Goal: Navigation & Orientation: Find specific page/section

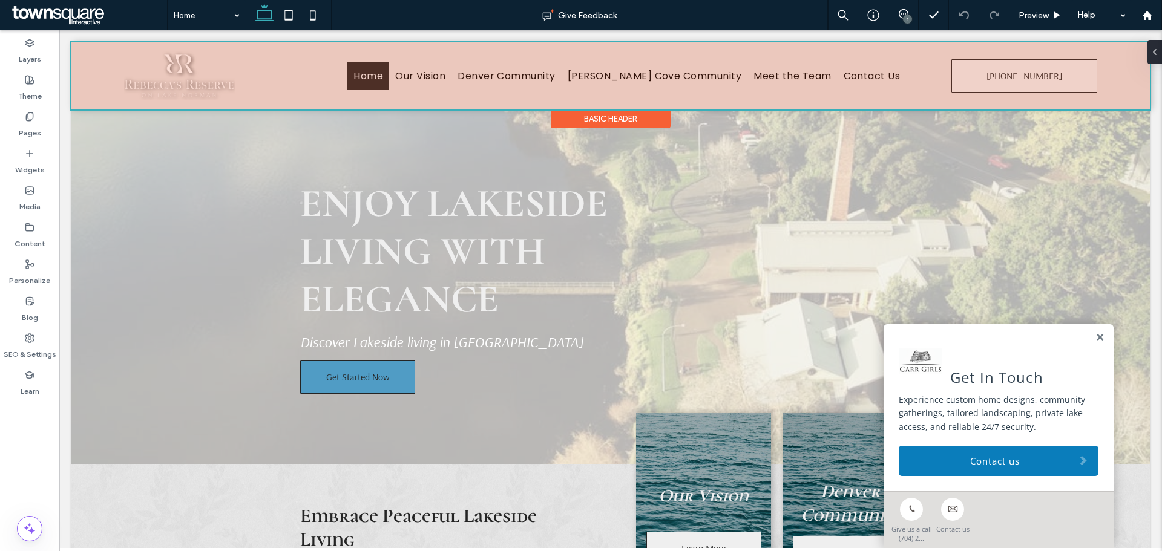
click at [277, 100] on div at bounding box center [610, 75] width 1079 height 67
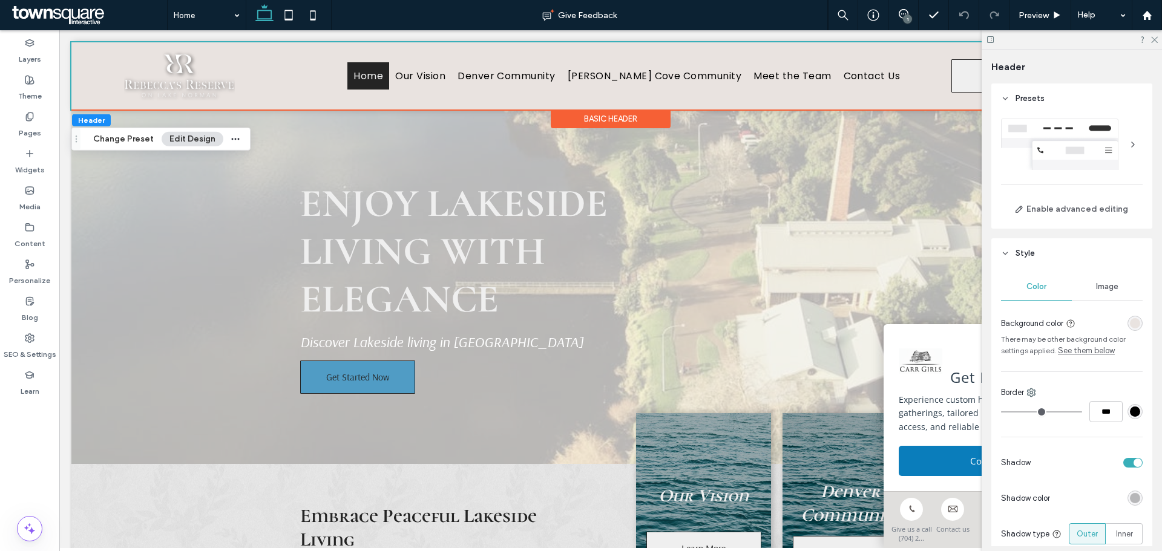
click at [1130, 326] on div "rgba(233, 227, 224, 1)" at bounding box center [1135, 323] width 10 height 10
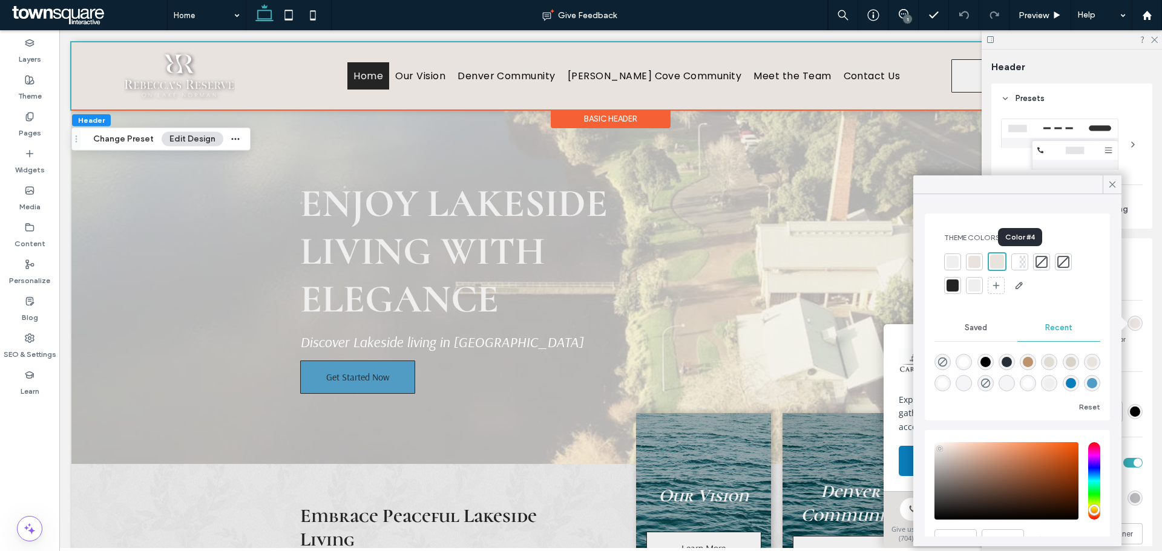
click at [1024, 264] on div at bounding box center [1023, 262] width 6 height 12
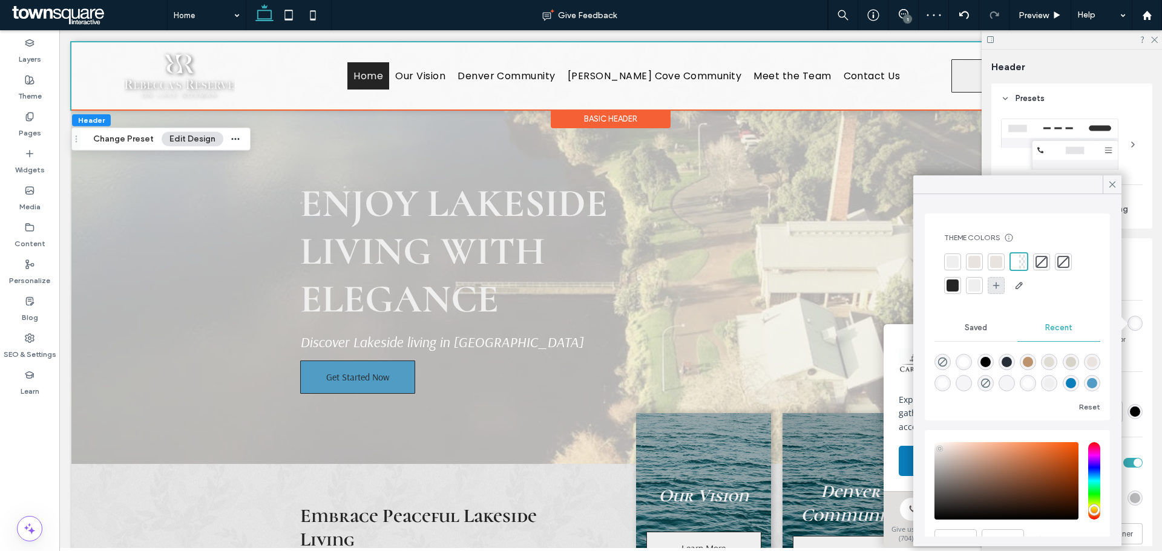
click at [995, 285] on icon at bounding box center [996, 286] width 10 height 10
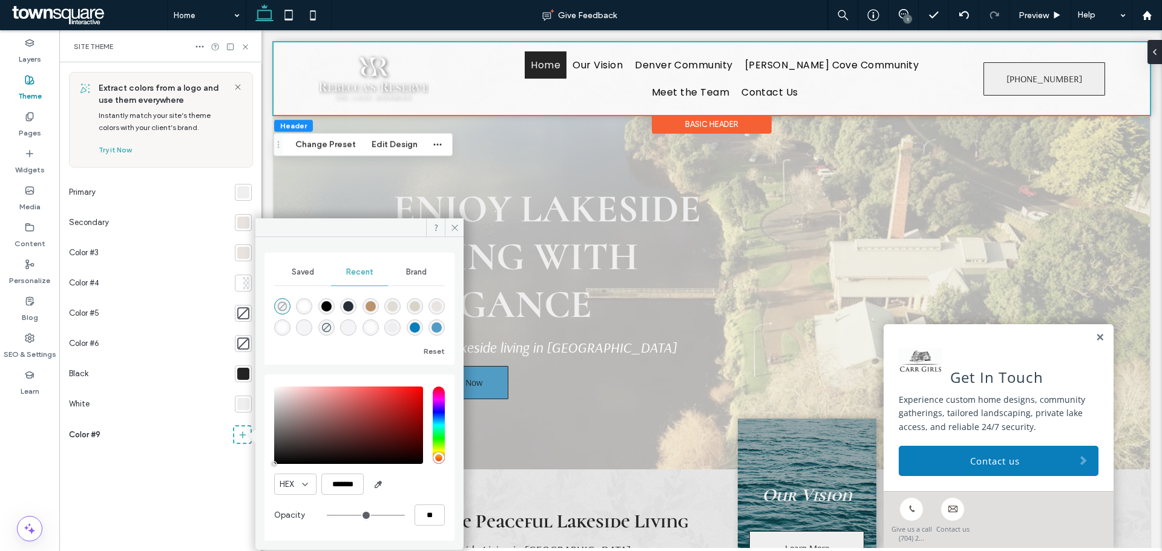
click at [278, 306] on use "rgba(0, 0, 0, 0)" at bounding box center [282, 306] width 9 height 9
click at [454, 229] on icon at bounding box center [454, 227] width 9 height 9
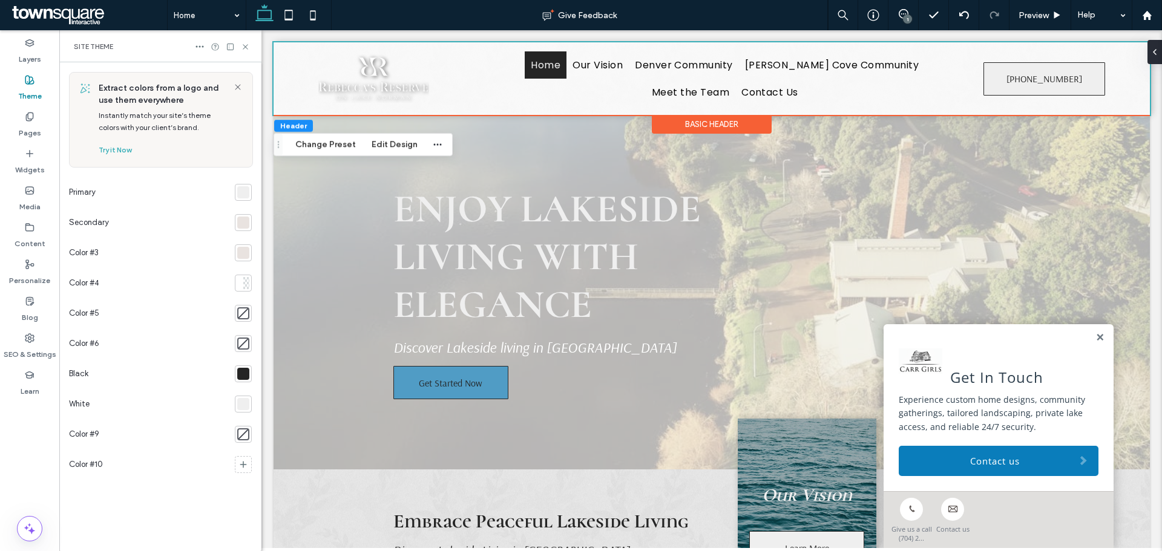
click at [1132, 112] on div "Home Our Vision Denver Community [PERSON_NAME][GEOGRAPHIC_DATA] Meet the Team C…" at bounding box center [712, 78] width 876 height 73
click at [241, 429] on div at bounding box center [243, 435] width 12 height 12
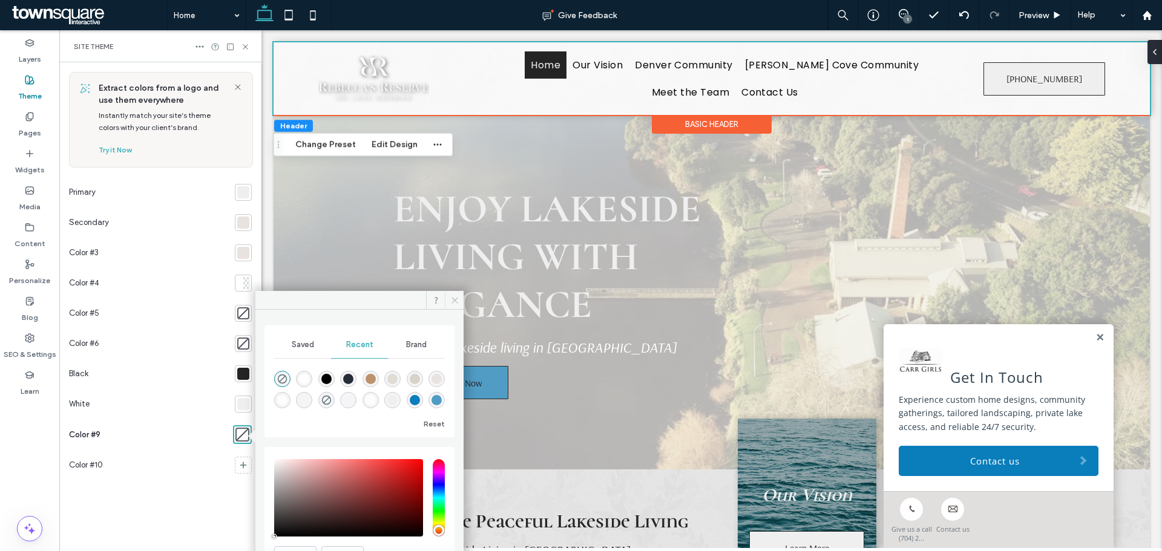
click at [457, 303] on use at bounding box center [455, 300] width 6 height 6
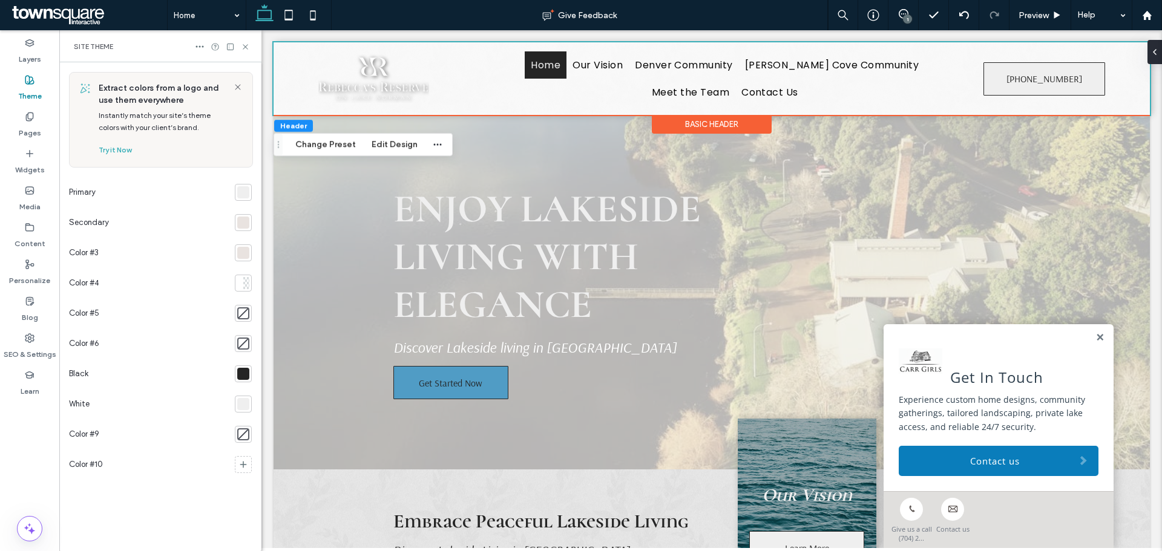
click at [298, 111] on div "Home Our Vision Denver Community [PERSON_NAME][GEOGRAPHIC_DATA] Meet the Team C…" at bounding box center [712, 78] width 876 height 73
click at [962, 12] on icon at bounding box center [964, 15] width 10 height 10
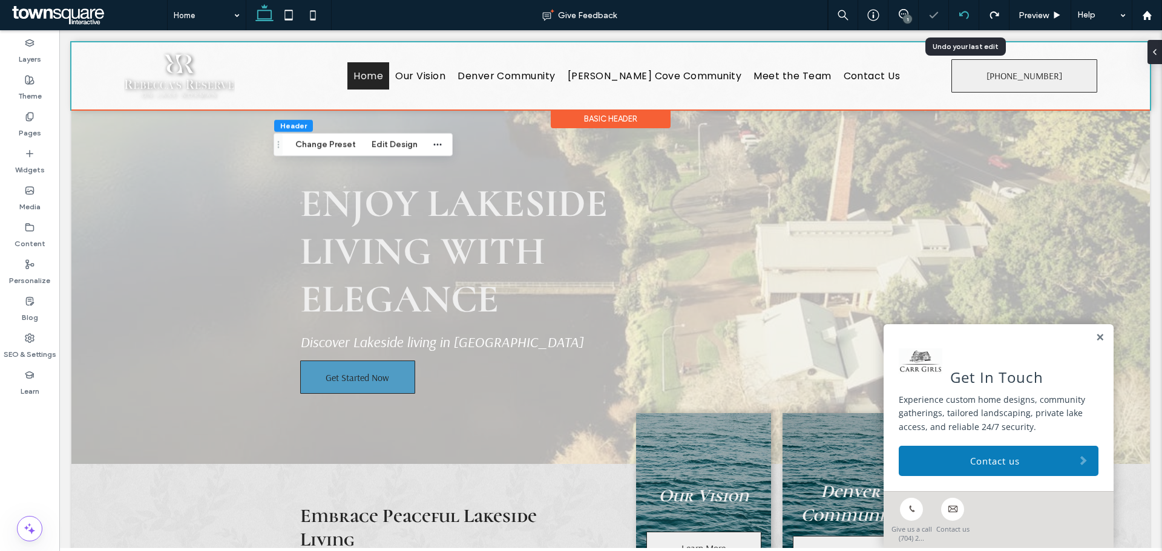
click at [962, 12] on icon at bounding box center [964, 15] width 10 height 10
